Goal: Task Accomplishment & Management: Use online tool/utility

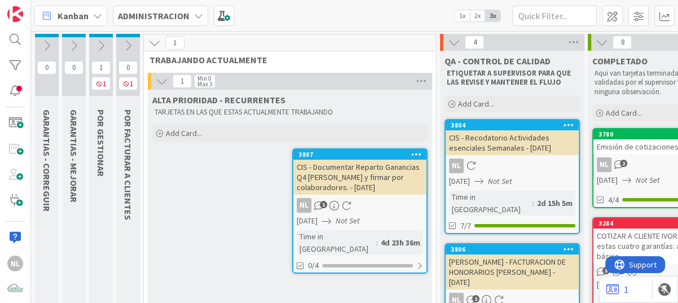
click at [102, 43] on icon at bounding box center [101, 45] width 12 height 12
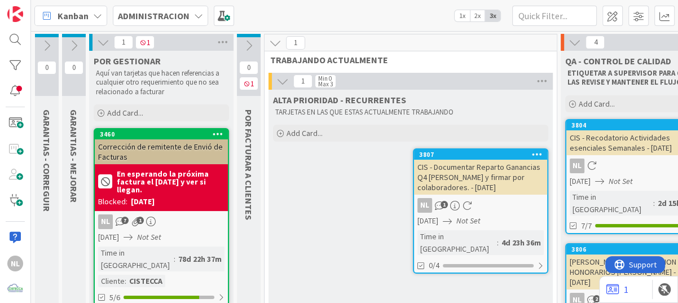
click at [102, 43] on icon at bounding box center [103, 42] width 12 height 12
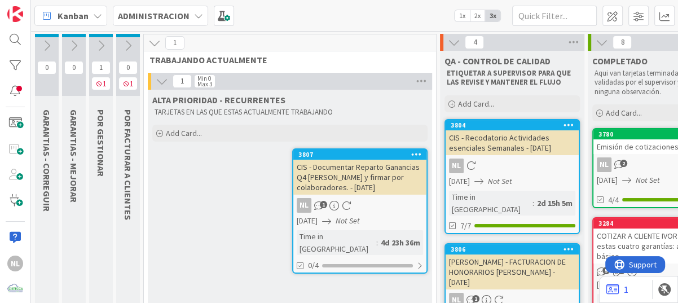
click at [124, 44] on icon at bounding box center [128, 45] width 12 height 12
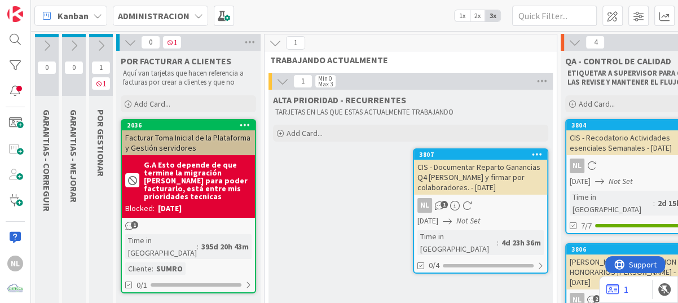
click at [124, 44] on icon at bounding box center [130, 42] width 12 height 12
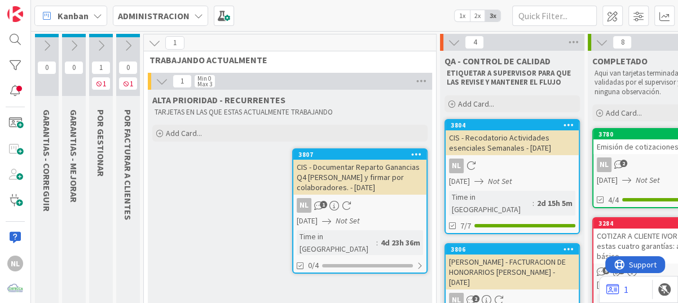
click at [366, 182] on div "CIS - Documentar Reparto Ganancias Q4 Anterior y firmar por colaboradores. - 10…" at bounding box center [359, 177] width 133 height 35
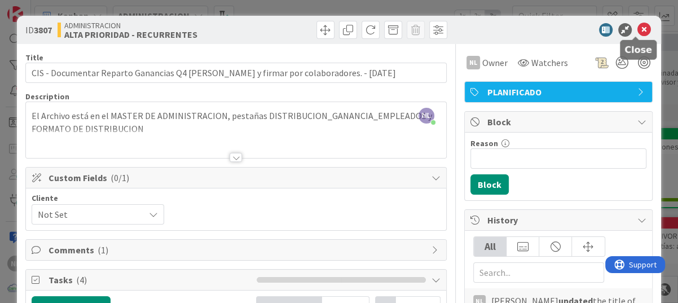
click at [637, 33] on icon at bounding box center [644, 30] width 14 height 14
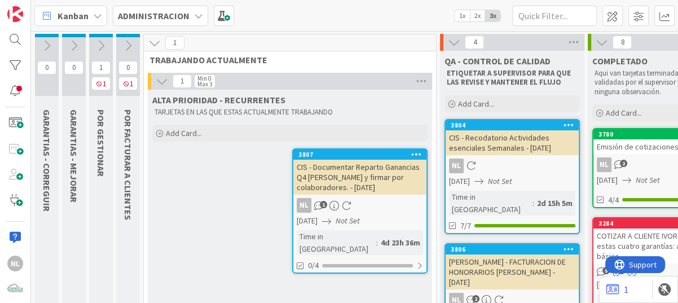
click at [127, 47] on icon at bounding box center [128, 45] width 12 height 12
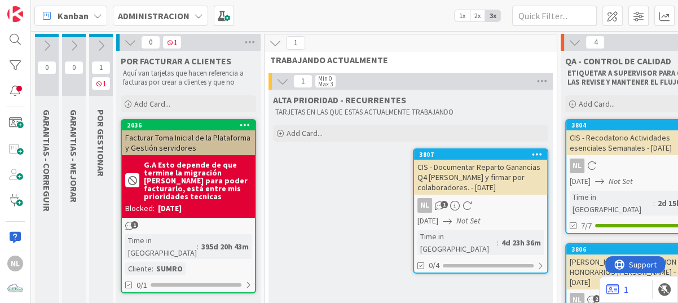
click at [127, 47] on icon at bounding box center [130, 42] width 12 height 12
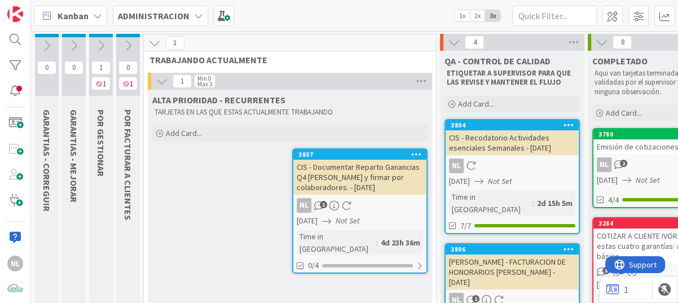
click at [95, 47] on icon at bounding box center [101, 45] width 12 height 12
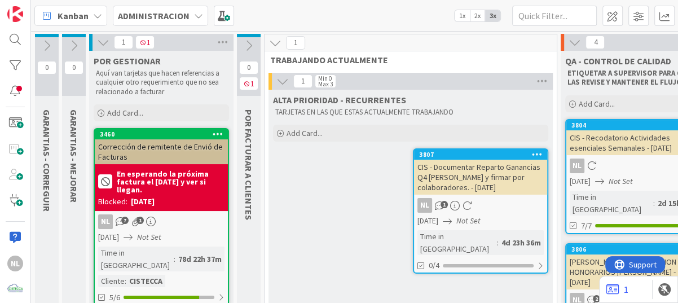
click at [98, 43] on icon at bounding box center [103, 42] width 12 height 12
